Goal: Browse casually: Explore the website without a specific task or goal

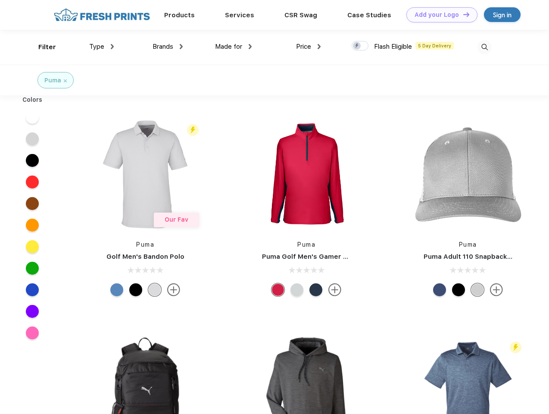
click at [439, 15] on link "Add your Logo Design Tool" at bounding box center [442, 14] width 71 height 15
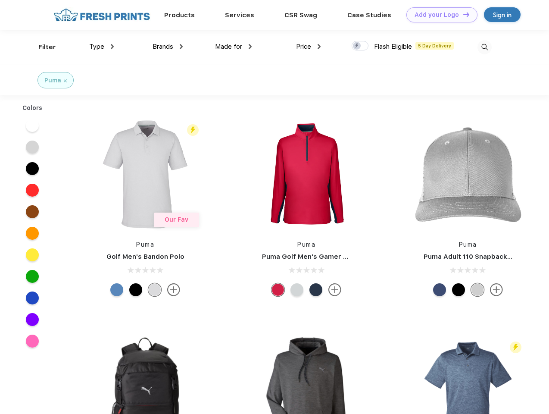
click at [0, 0] on div "Design Tool" at bounding box center [0, 0] width 0 height 0
click at [463, 14] on link "Add your Logo Design Tool" at bounding box center [442, 14] width 71 height 15
click at [41, 47] on div "Filter" at bounding box center [47, 47] width 18 height 10
click at [102, 47] on span "Type" at bounding box center [96, 47] width 15 height 8
click at [168, 47] on span "Brands" at bounding box center [163, 47] width 21 height 8
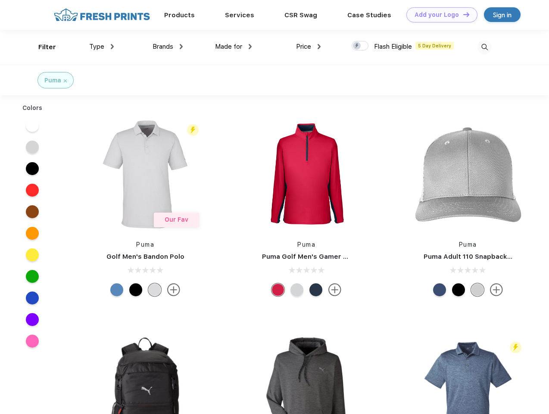
click at [234, 47] on span "Made for" at bounding box center [228, 47] width 27 height 8
click at [309, 47] on span "Price" at bounding box center [303, 47] width 15 height 8
click at [361, 46] on div at bounding box center [360, 45] width 17 height 9
click at [358, 46] on input "checkbox" at bounding box center [355, 44] width 6 height 6
click at [485, 47] on img at bounding box center [485, 47] width 14 height 14
